Goal: Task Accomplishment & Management: Manage account settings

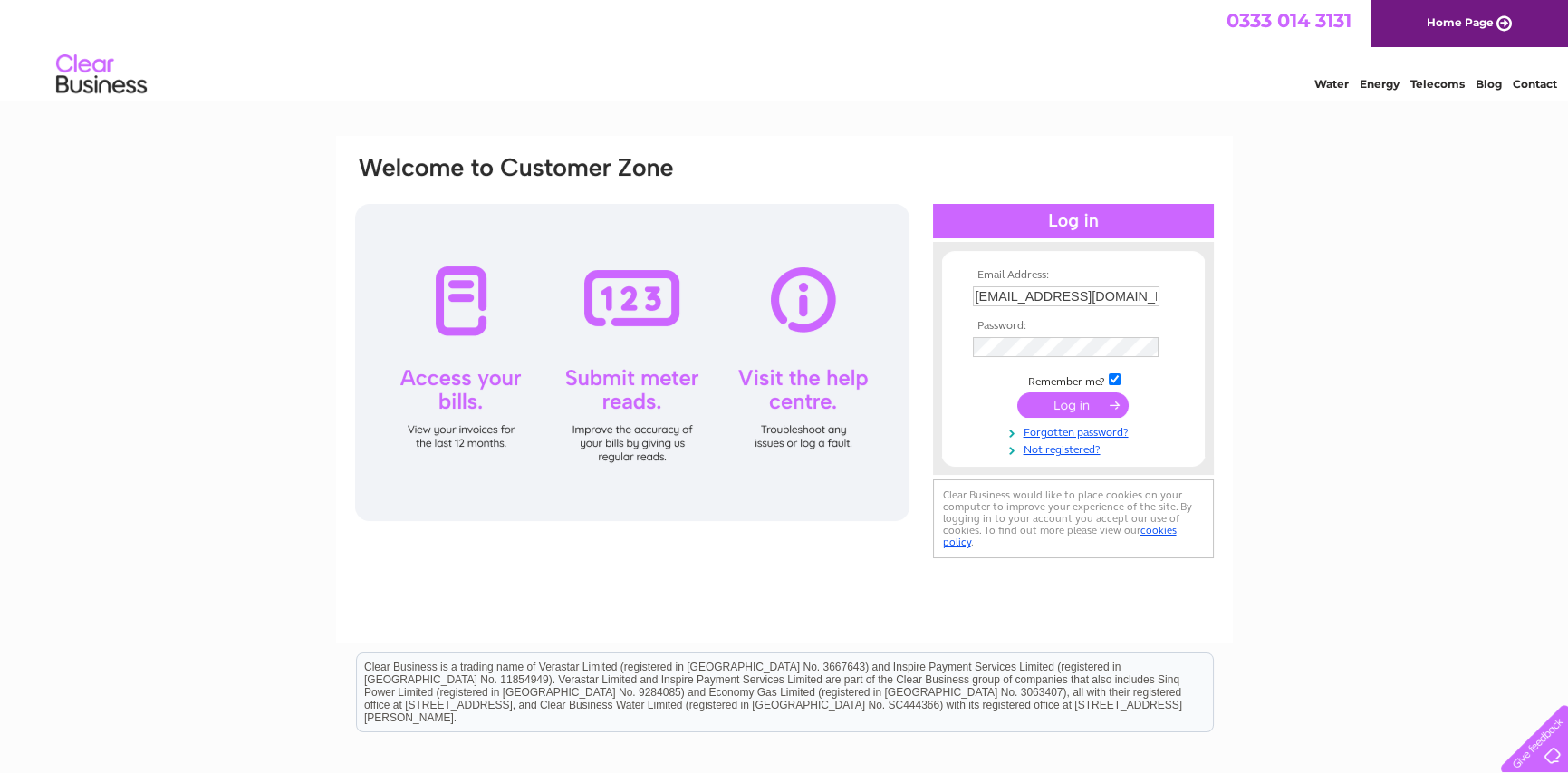
click at [1049, 404] on input "submit" at bounding box center [1073, 405] width 112 height 26
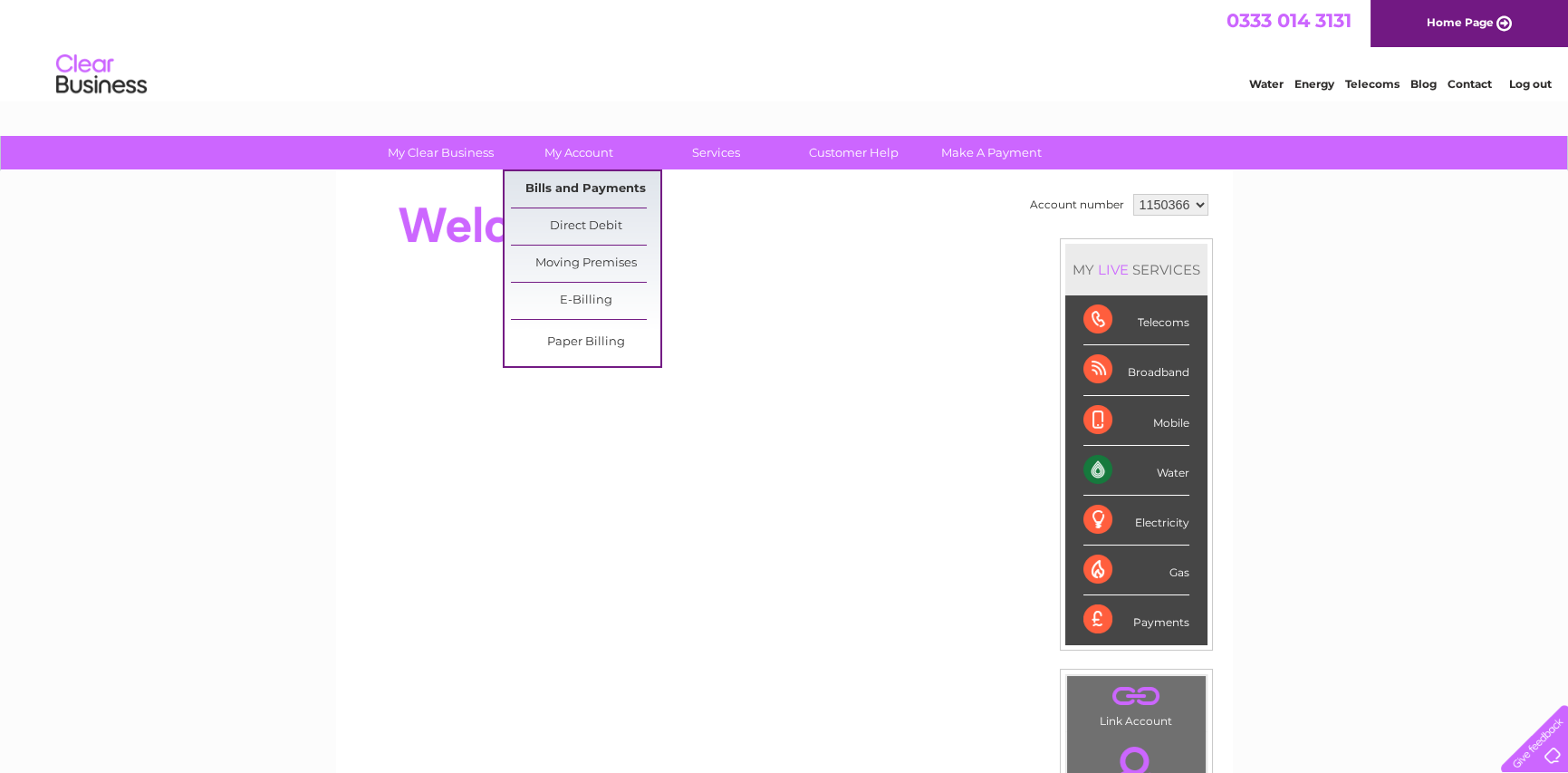
click at [557, 188] on link "Bills and Payments" at bounding box center [586, 189] width 149 height 36
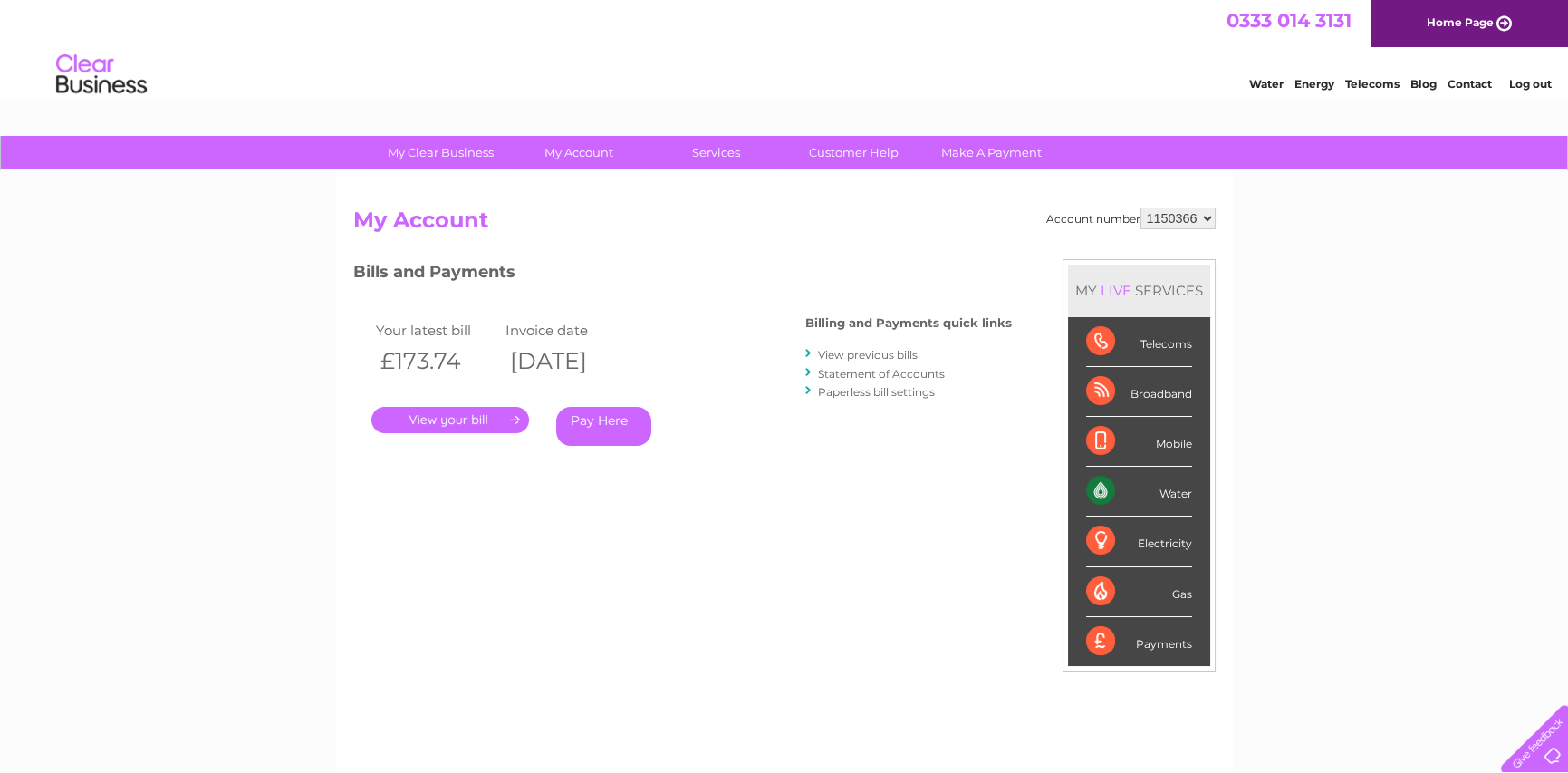
click at [445, 415] on link "." at bounding box center [450, 420] width 158 height 27
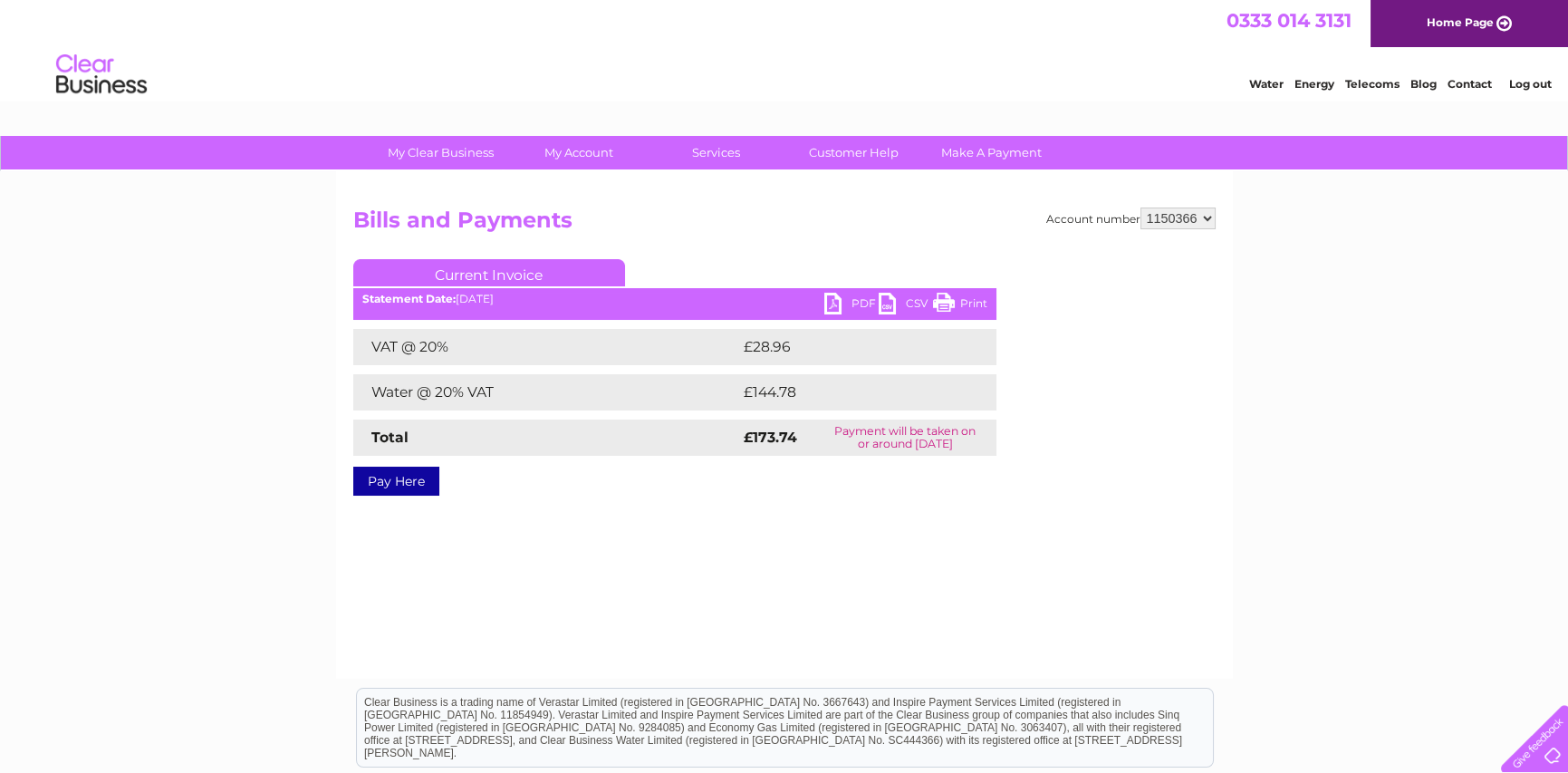
click at [853, 306] on link "PDF" at bounding box center [851, 306] width 54 height 27
